Goal: Information Seeking & Learning: Understand process/instructions

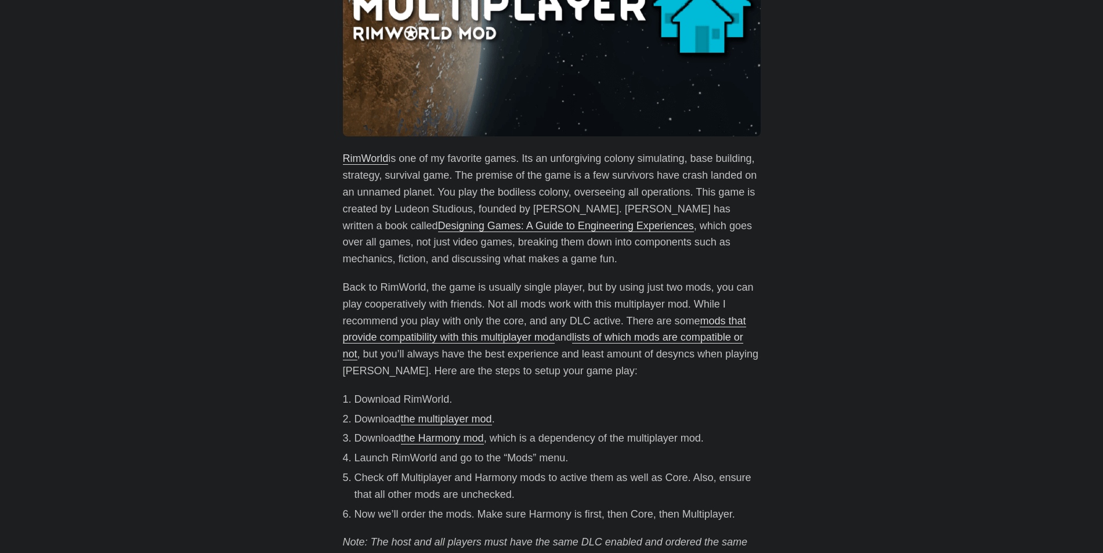
scroll to position [290, 0]
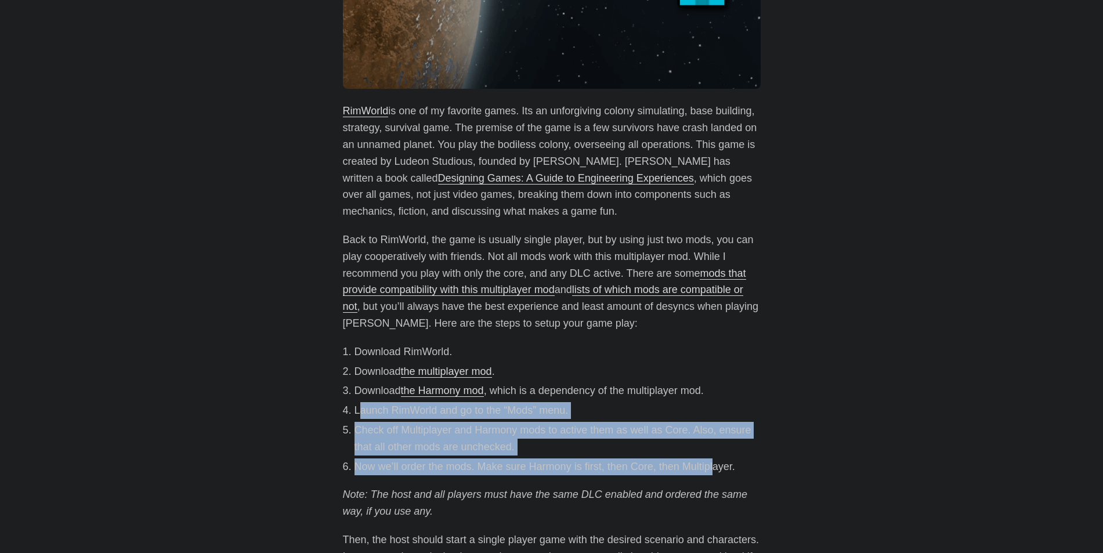
drag, startPoint x: 371, startPoint y: 406, endPoint x: 713, endPoint y: 472, distance: 348.1
click at [713, 472] on ol "Download RimWorld. Download the multiplayer mod . Download the Harmony mod , wh…" at bounding box center [552, 410] width 418 height 132
click at [461, 373] on link "the multiplayer mod" at bounding box center [446, 372] width 91 height 12
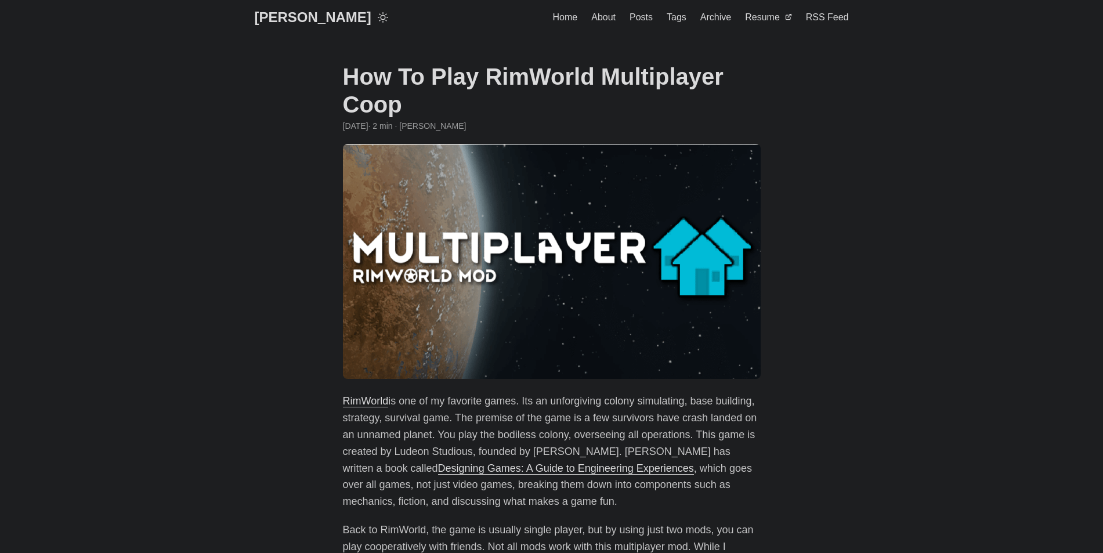
scroll to position [290, 0]
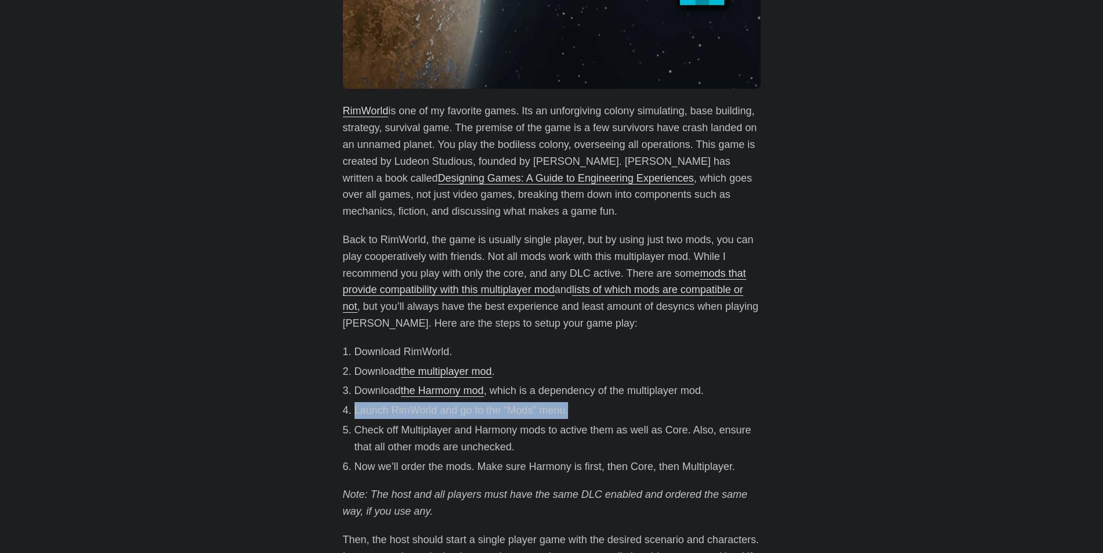
drag, startPoint x: 350, startPoint y: 415, endPoint x: 573, endPoint y: 414, distance: 222.8
click at [573, 414] on li "Launch RimWorld and go to the “Mods” menu." at bounding box center [558, 410] width 406 height 17
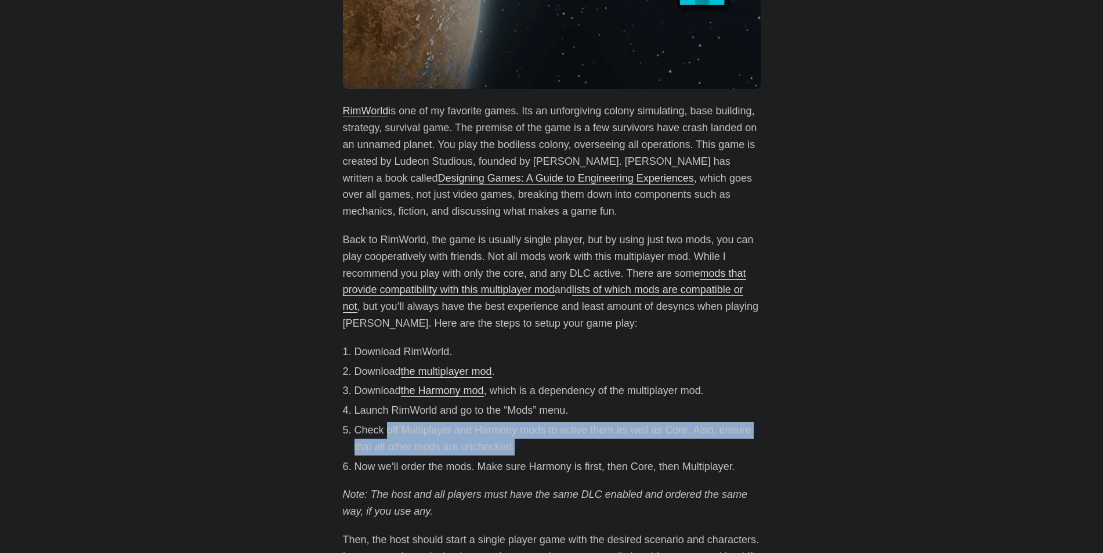
drag, startPoint x: 384, startPoint y: 431, endPoint x: 515, endPoint y: 446, distance: 132.0
click at [515, 446] on li "Check off Multiplayer and Harmony mods to active them as well as Core. Also, en…" at bounding box center [558, 439] width 406 height 34
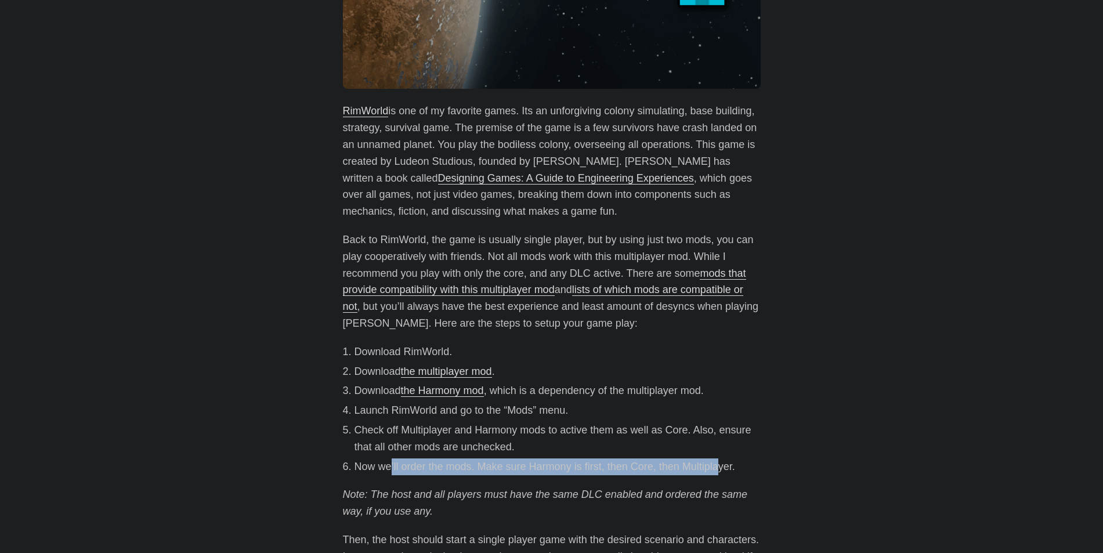
drag, startPoint x: 390, startPoint y: 467, endPoint x: 721, endPoint y: 472, distance: 330.8
click at [721, 472] on li "Now we’ll order the mods. Make sure Harmony is first, then Core, then Multiplay…" at bounding box center [558, 466] width 406 height 17
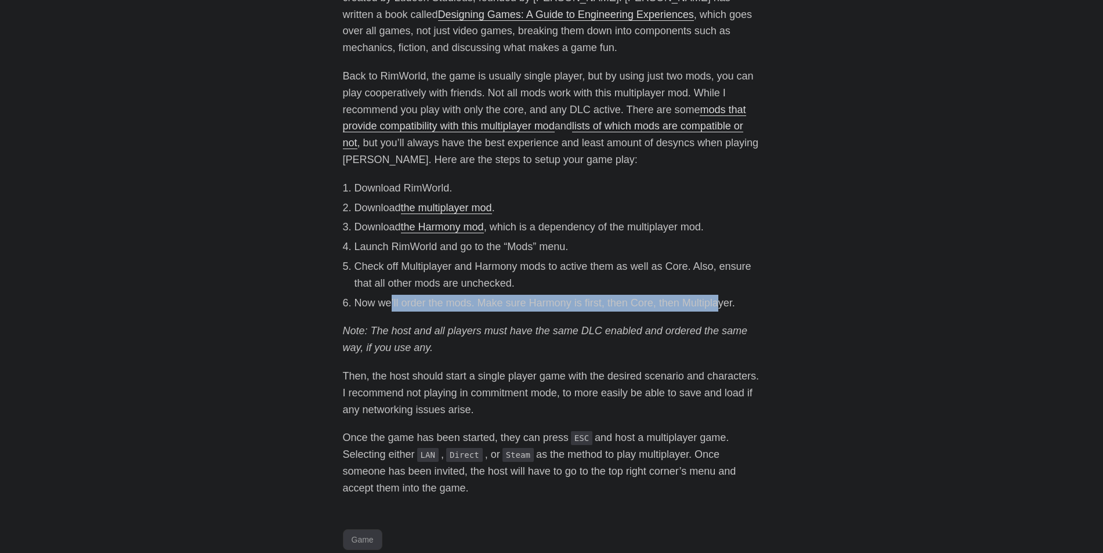
scroll to position [464, 0]
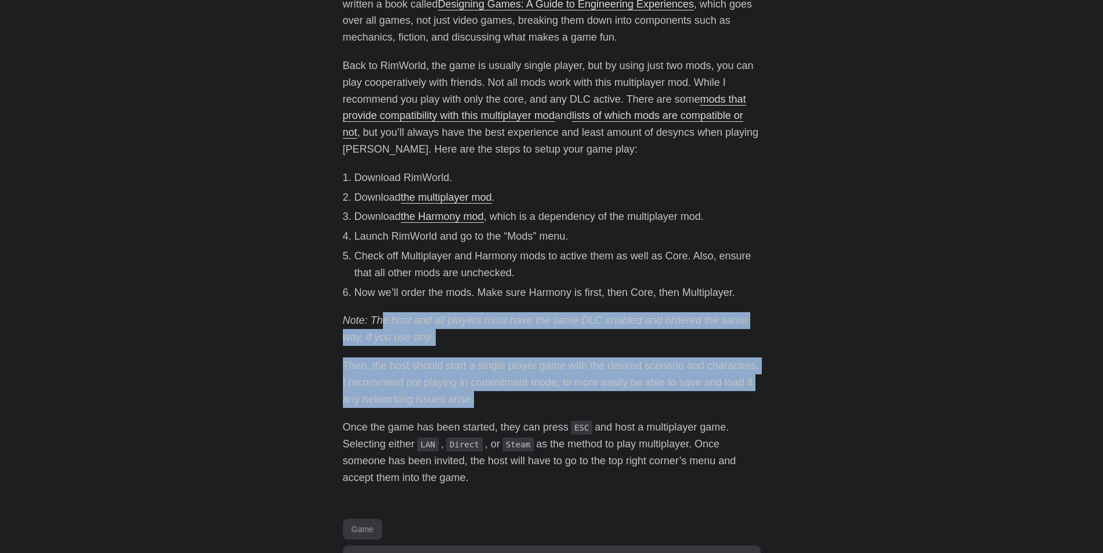
drag, startPoint x: 381, startPoint y: 320, endPoint x: 603, endPoint y: 407, distance: 237.9
click at [601, 406] on div "RimWorld is one of my favorite games. Its an unforgiving colony simulating, bas…" at bounding box center [552, 207] width 418 height 557
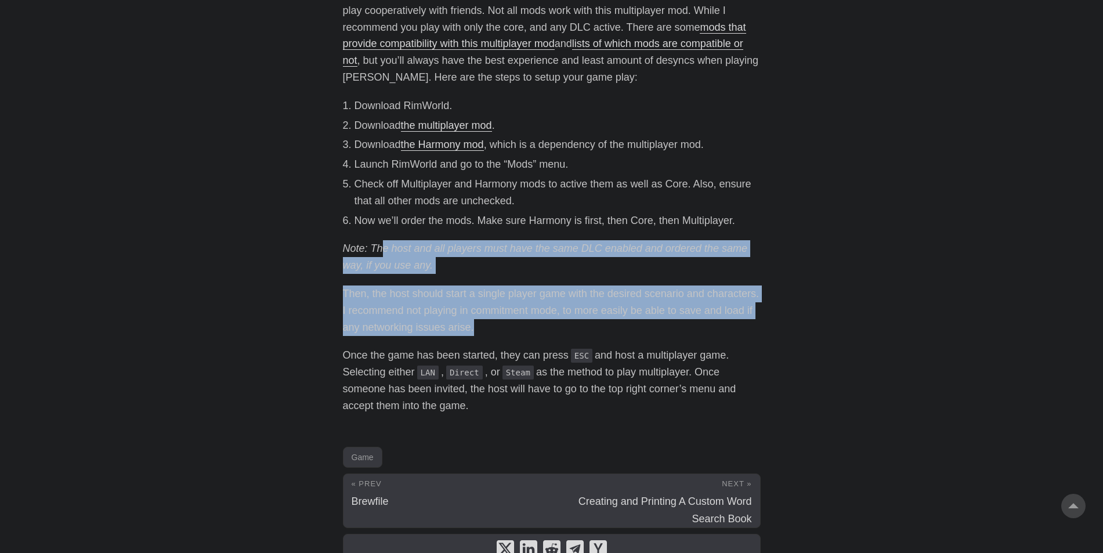
scroll to position [602, 0]
